Goal: Task Accomplishment & Management: Use online tool/utility

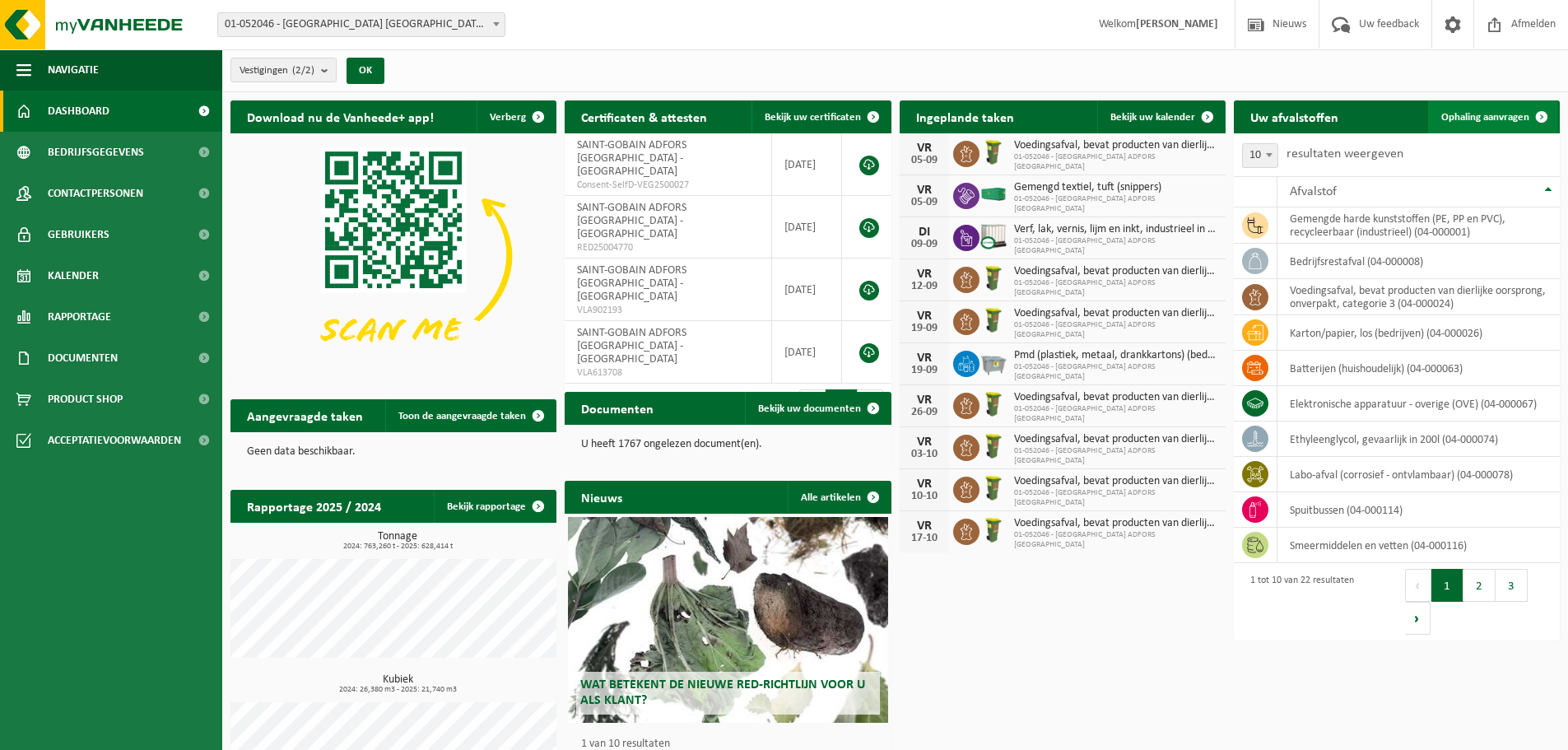
click at [1485, 103] on link "Ophaling aanvragen" at bounding box center [1493, 116] width 130 height 33
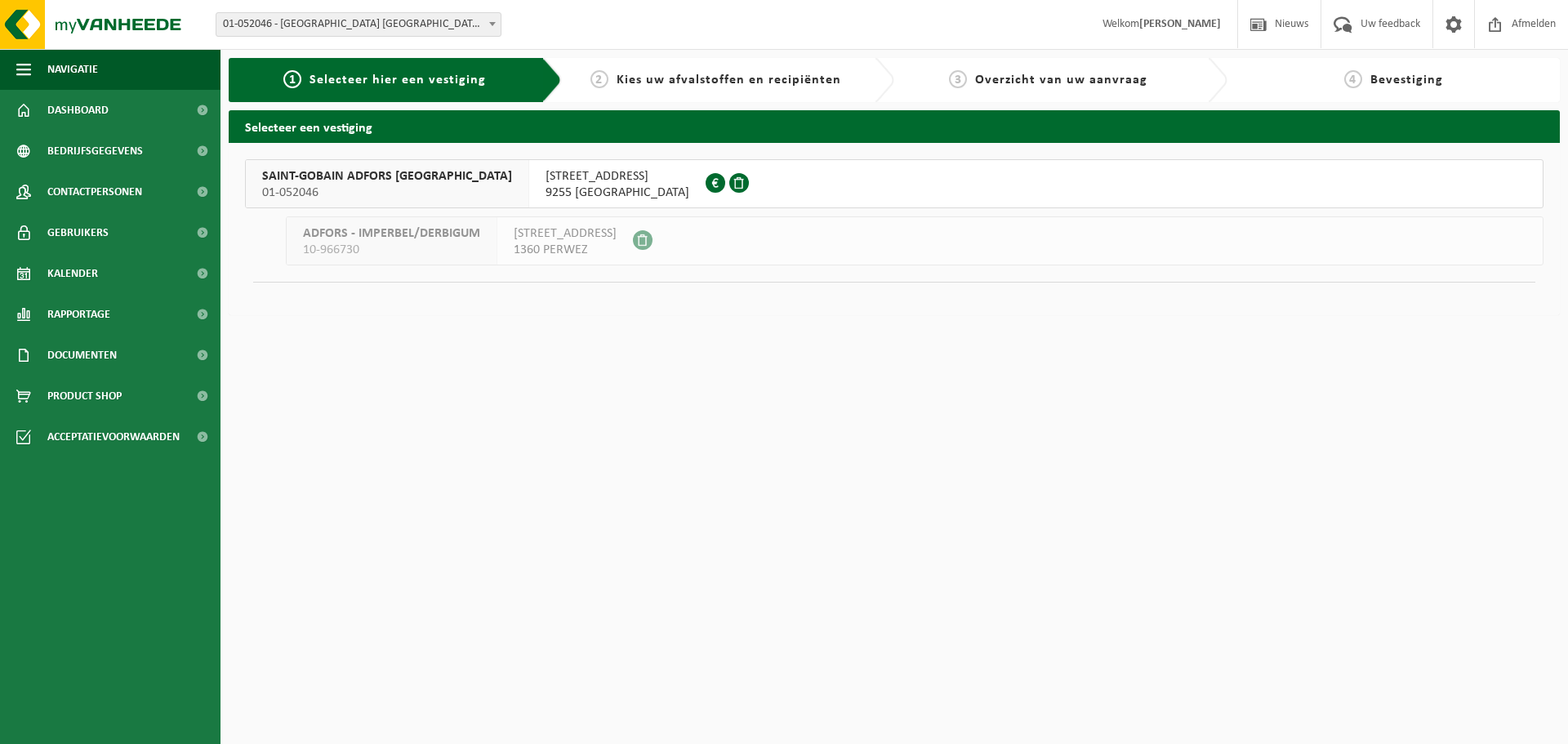
click at [302, 174] on span "SAINT-GOBAIN ADFORS BELGIUM" at bounding box center [387, 177] width 249 height 17
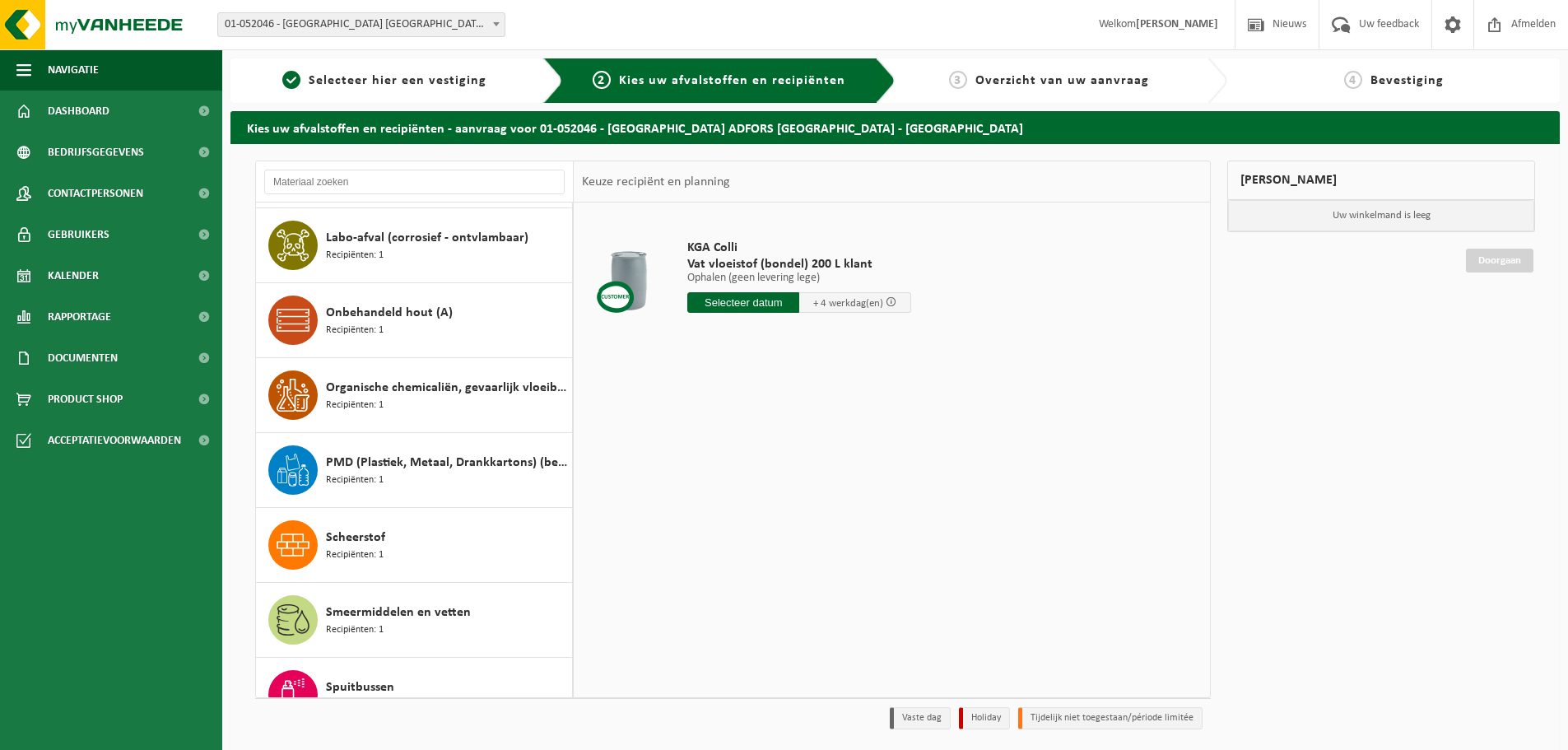
scroll to position [824, 0]
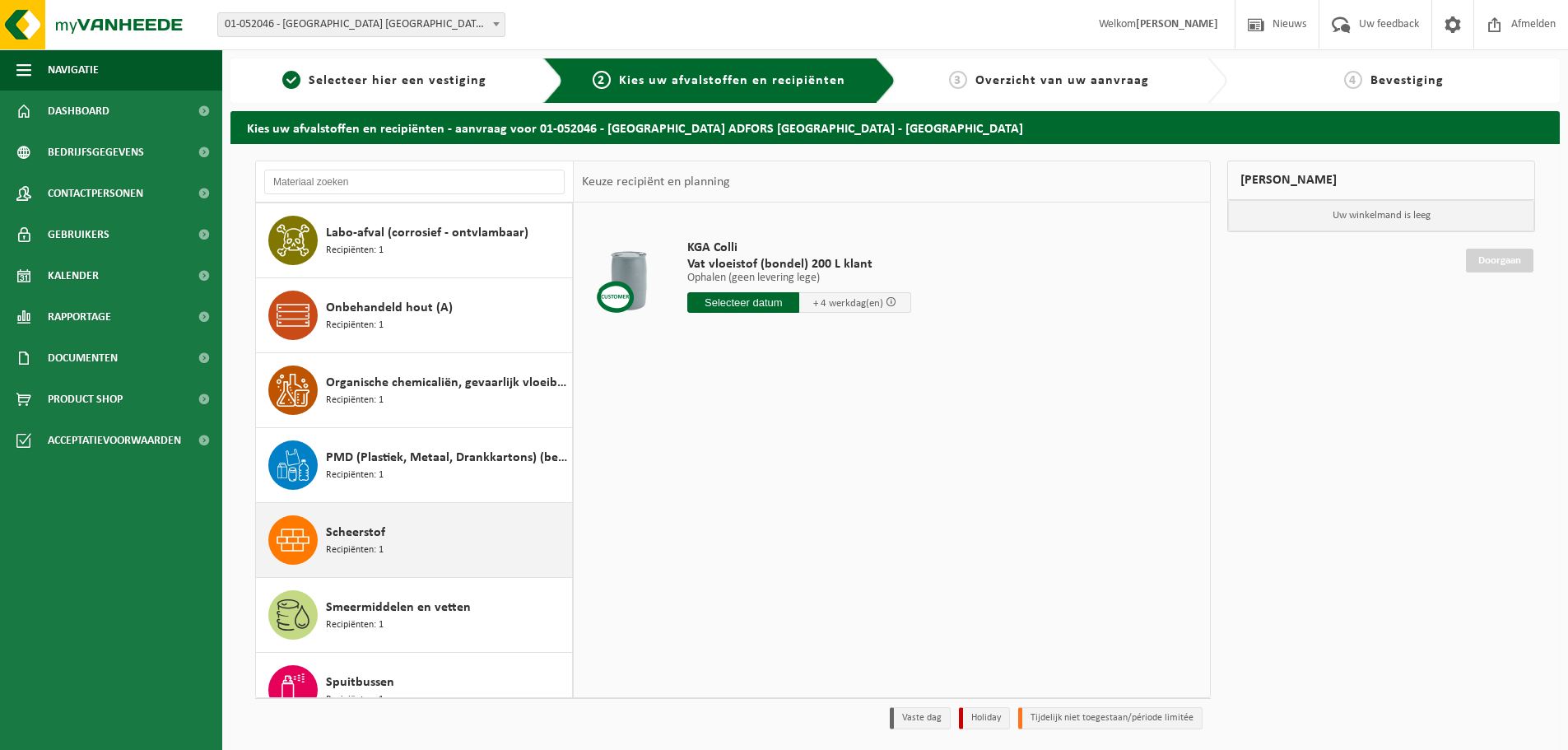
click at [378, 543] on span "Recipiënten: 1" at bounding box center [355, 550] width 58 height 16
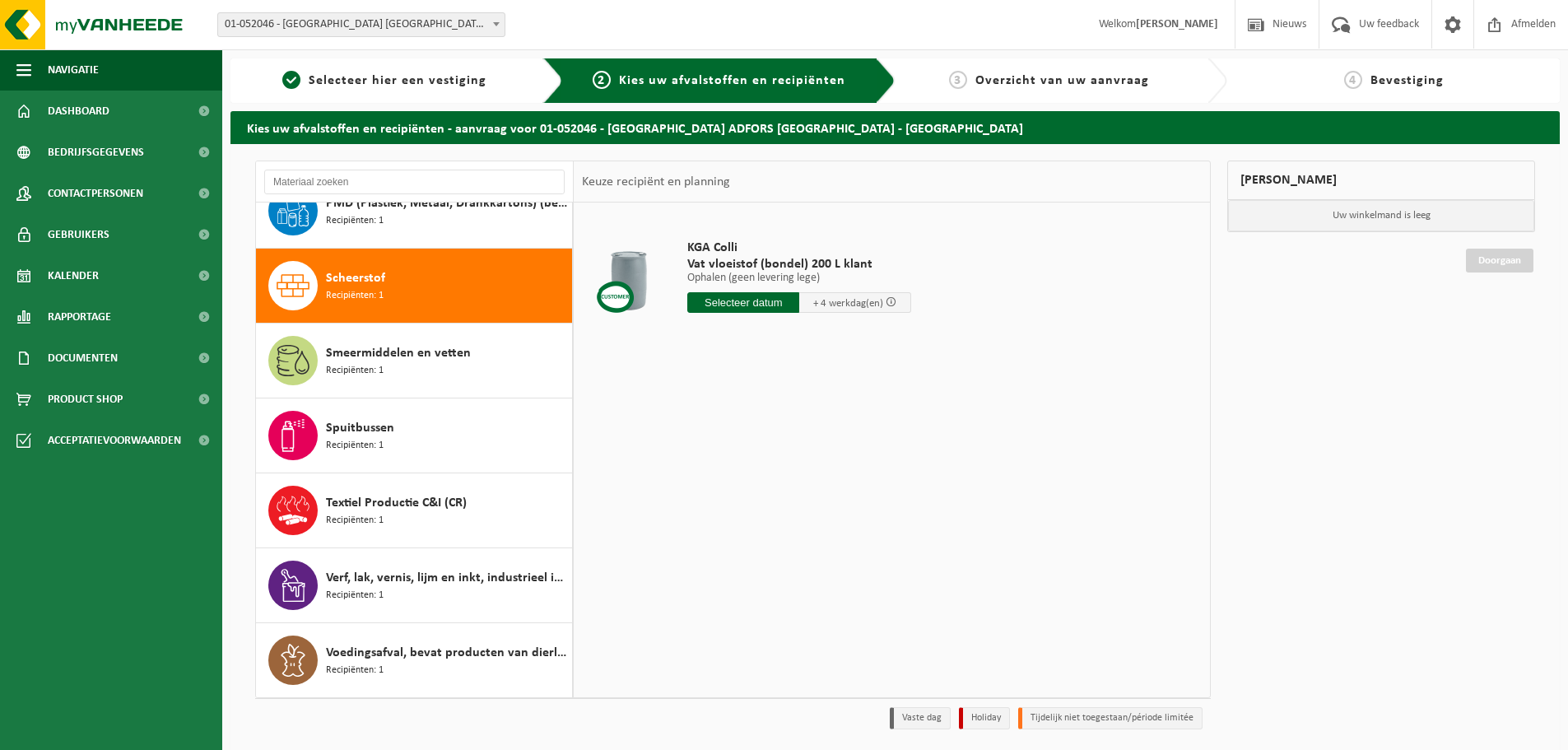
scroll to position [1078, 0]
click at [742, 305] on input "text" at bounding box center [743, 303] width 112 height 20
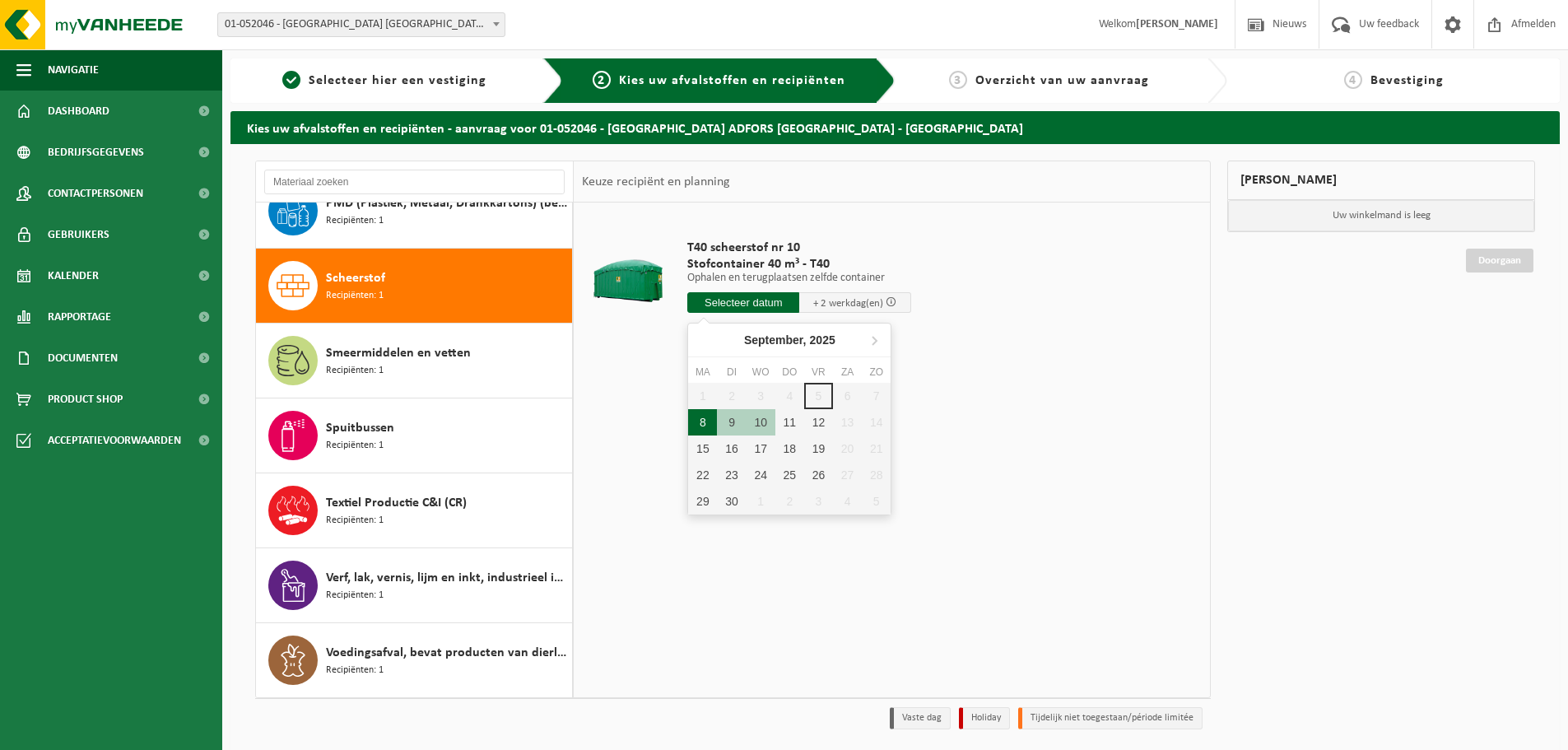
click at [707, 423] on div "8" at bounding box center [702, 422] width 29 height 26
type input "Van 2025-09-08"
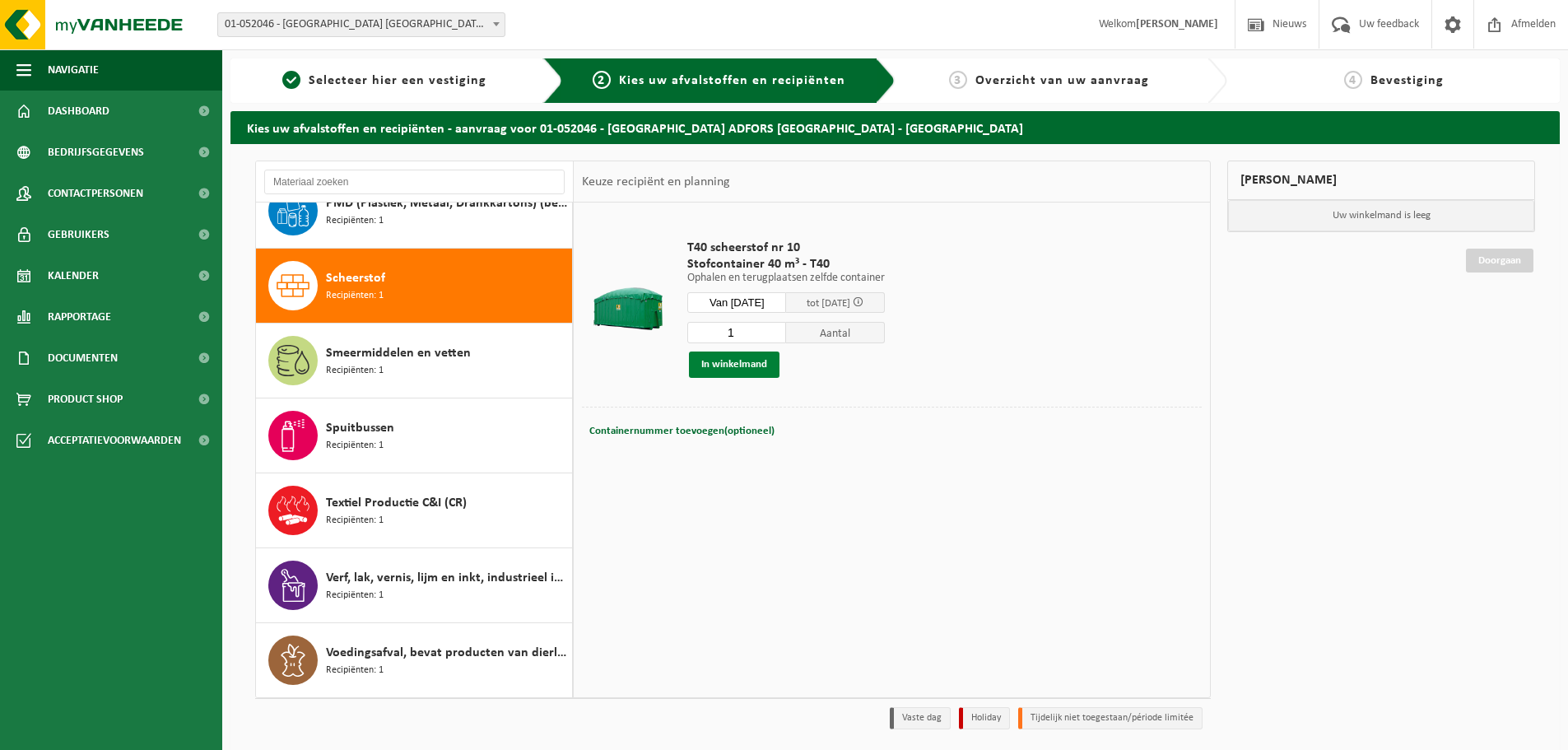
click at [723, 364] on button "In winkelmand" at bounding box center [734, 364] width 90 height 26
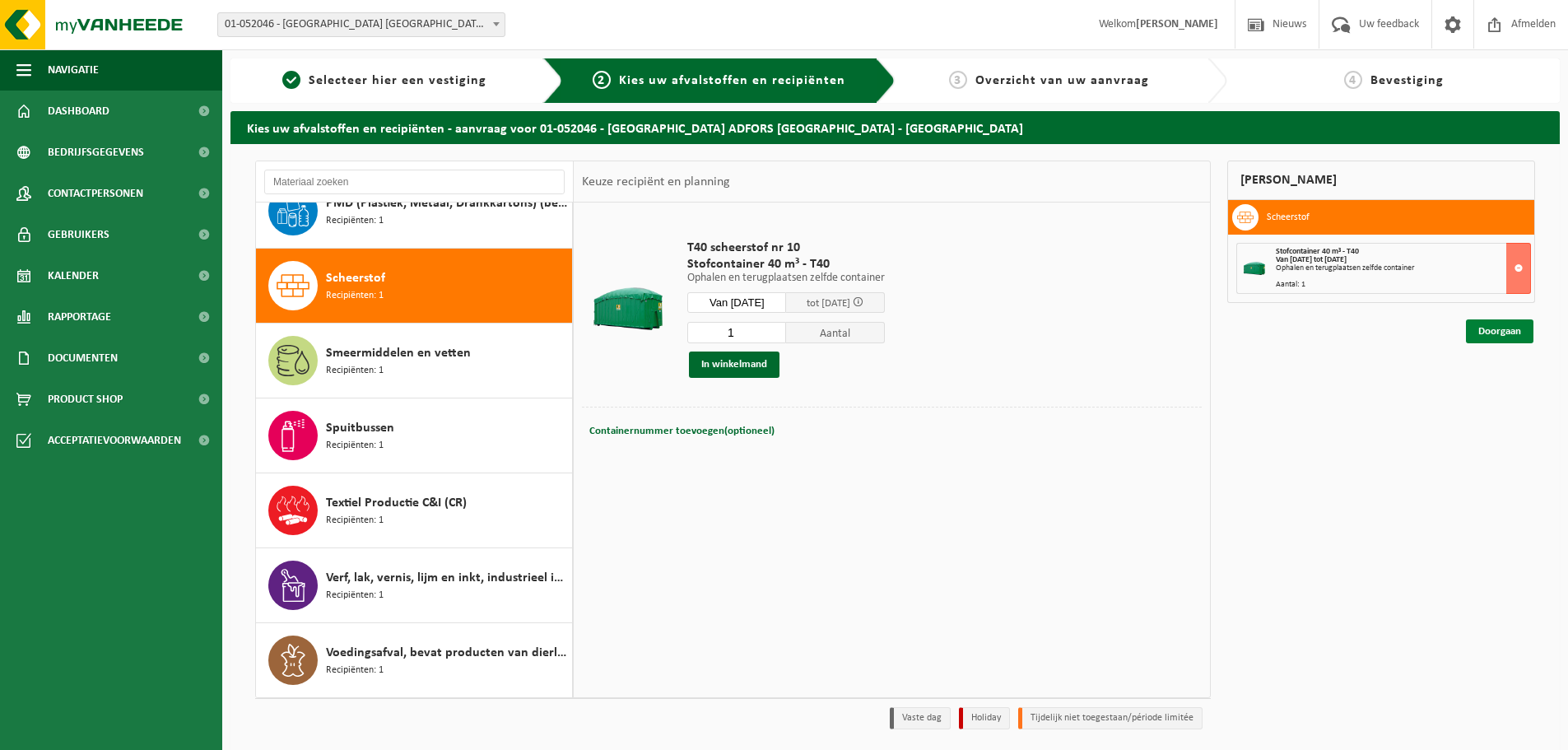
click at [1515, 329] on link "Doorgaan" at bounding box center [1500, 332] width 67 height 24
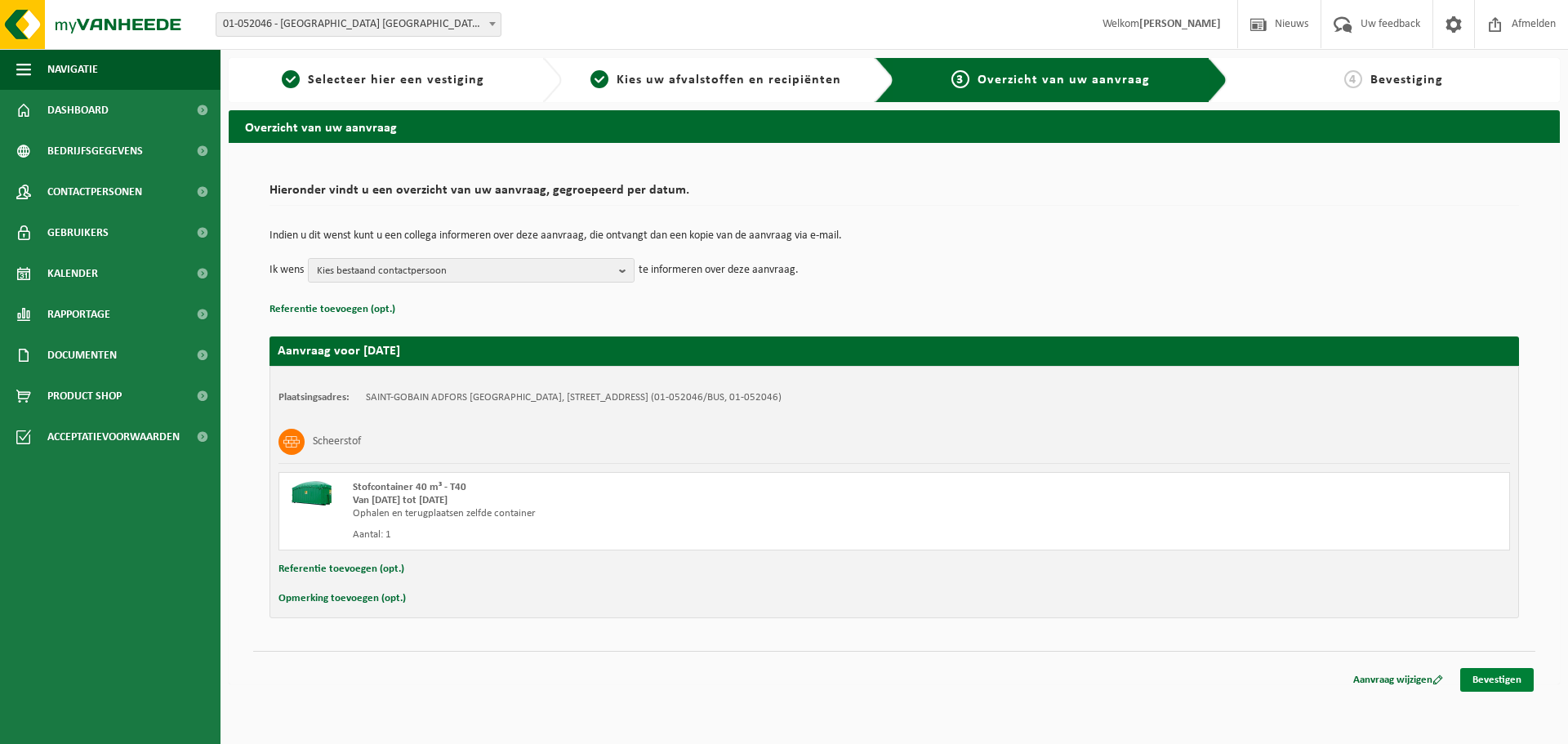
click at [1521, 685] on link "Bevestigen" at bounding box center [1497, 680] width 74 height 24
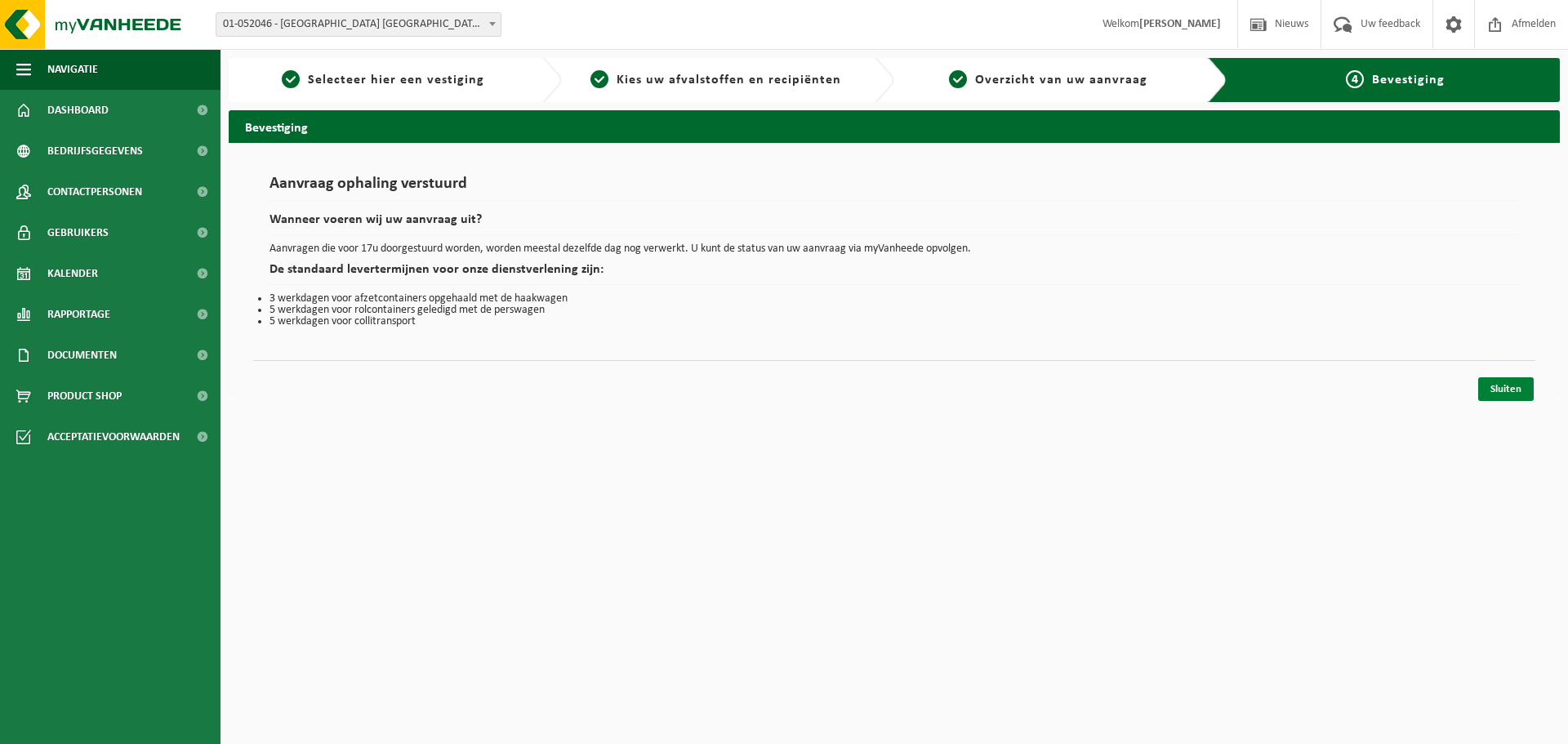
click at [1501, 383] on link "Sluiten" at bounding box center [1506, 389] width 55 height 24
